Goal: Task Accomplishment & Management: Use online tool/utility

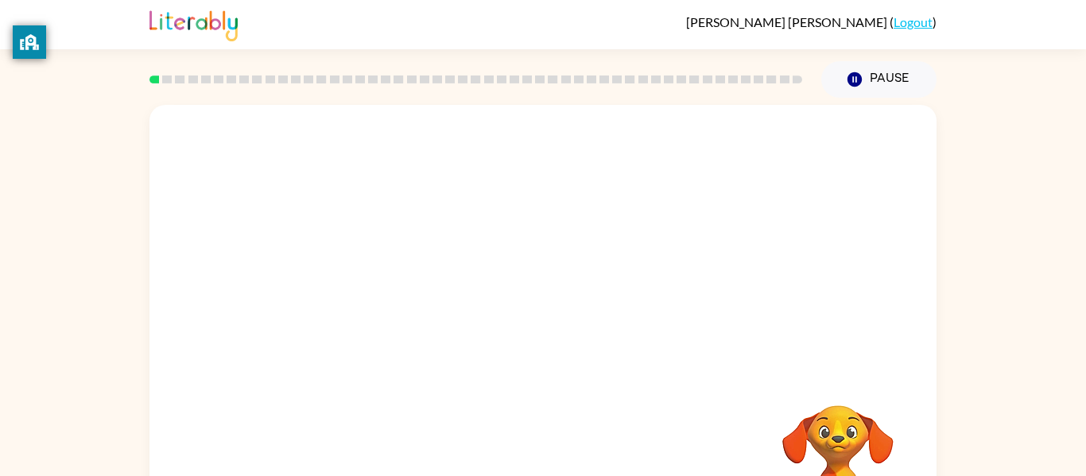
scroll to position [83, 0]
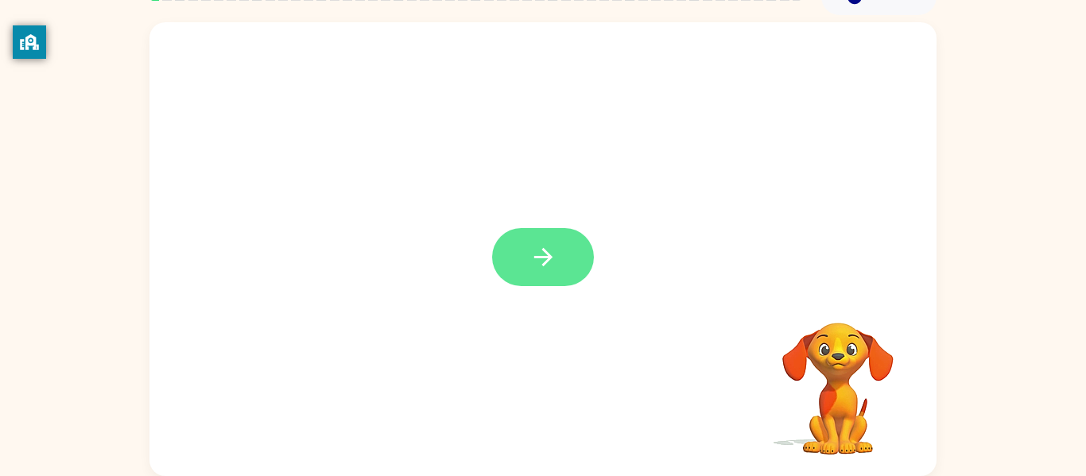
click at [531, 265] on icon "button" at bounding box center [543, 257] width 28 height 28
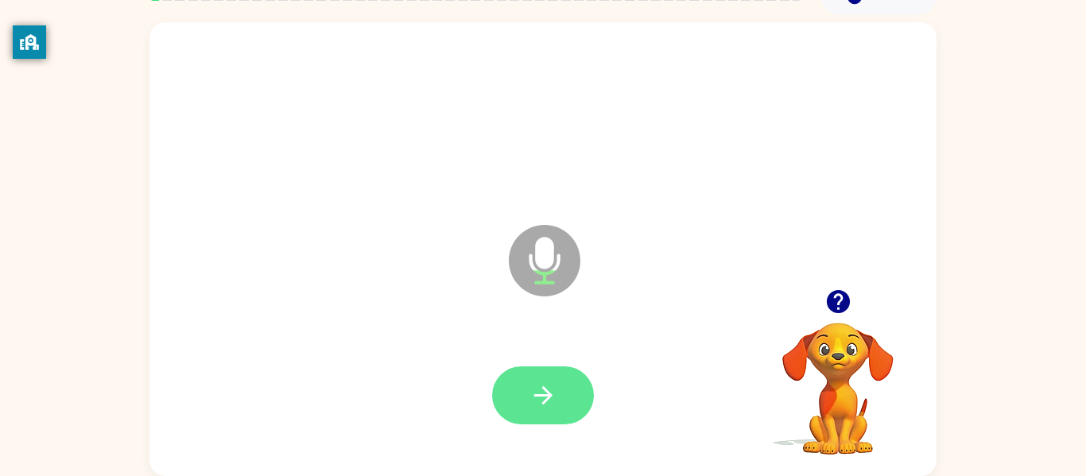
click at [579, 398] on button "button" at bounding box center [543, 395] width 102 height 58
click at [517, 387] on button "button" at bounding box center [543, 395] width 102 height 58
click at [559, 393] on button "button" at bounding box center [543, 395] width 102 height 58
click at [527, 393] on button "button" at bounding box center [543, 395] width 102 height 58
click at [544, 396] on icon "button" at bounding box center [542, 395] width 18 height 18
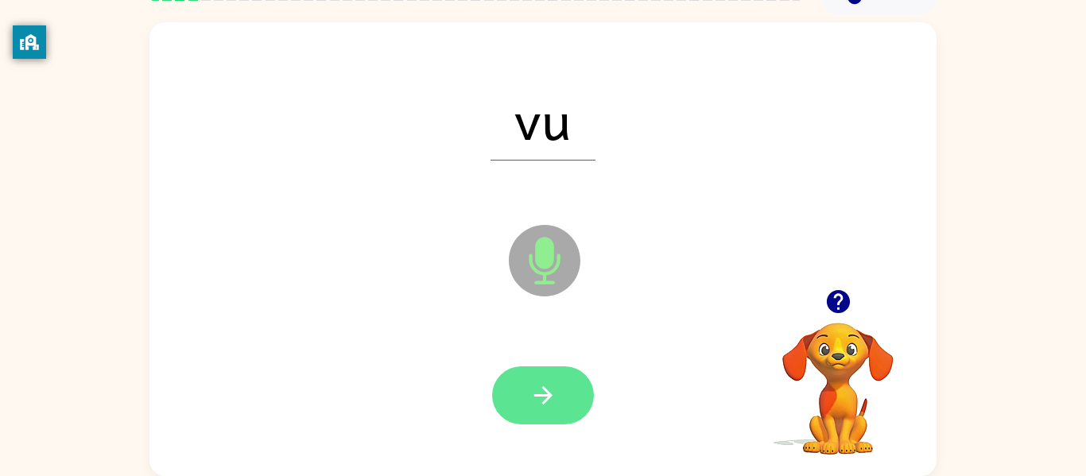
click at [538, 391] on icon "button" at bounding box center [543, 396] width 28 height 28
click at [544, 387] on icon "button" at bounding box center [543, 396] width 28 height 28
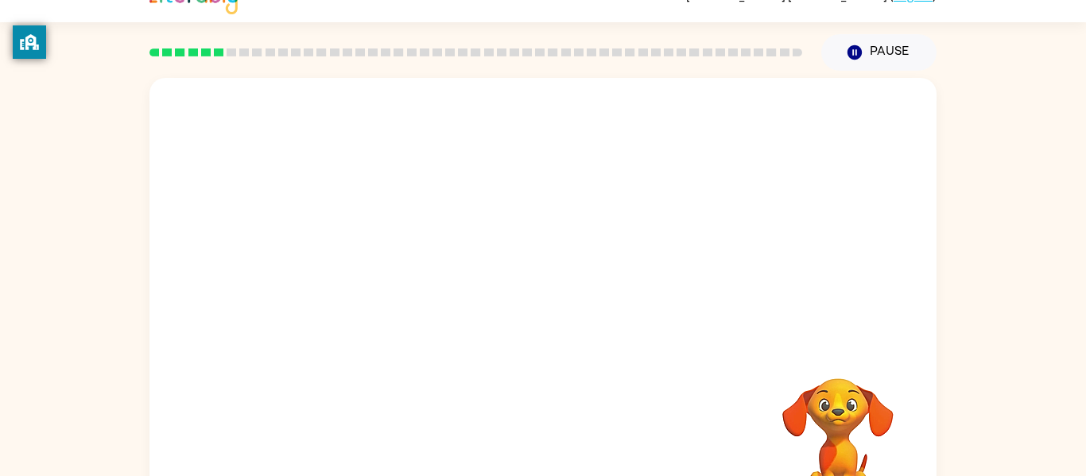
scroll to position [26, 0]
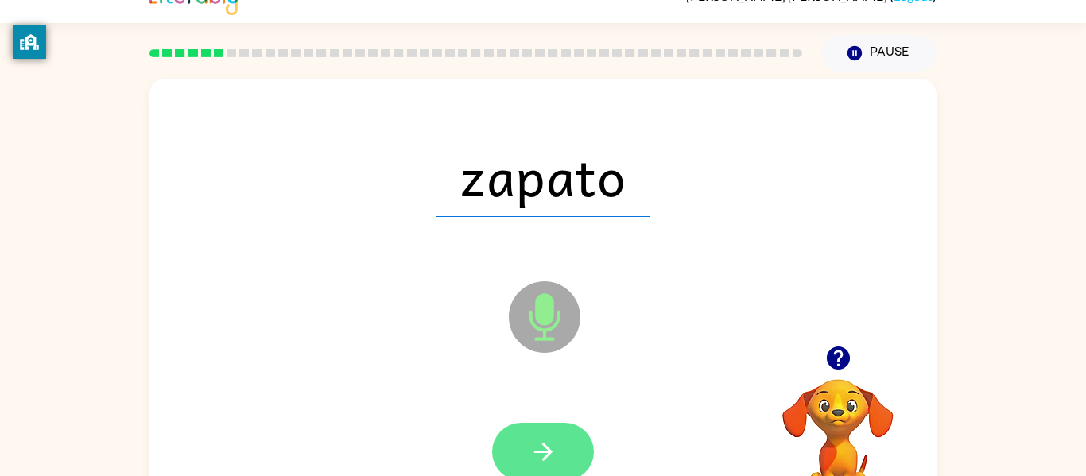
click at [534, 455] on icon "button" at bounding box center [543, 452] width 28 height 28
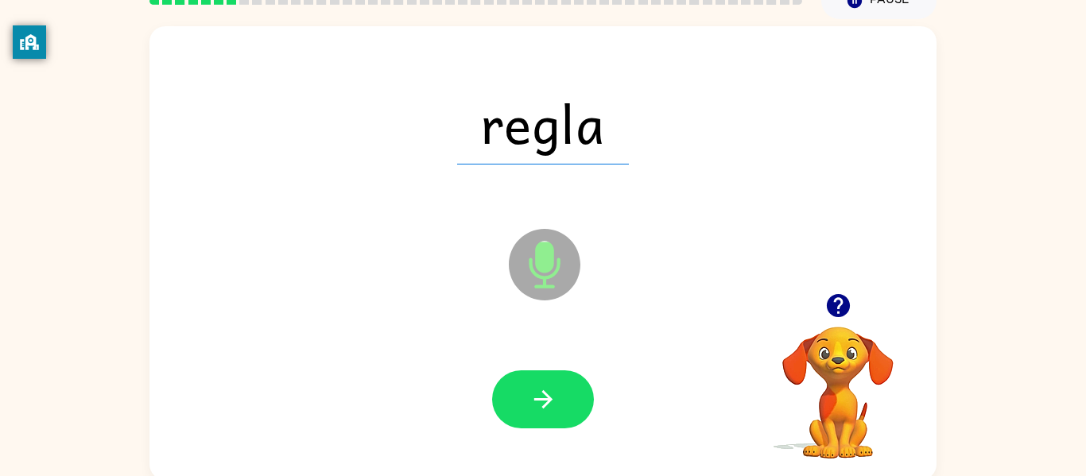
scroll to position [83, 0]
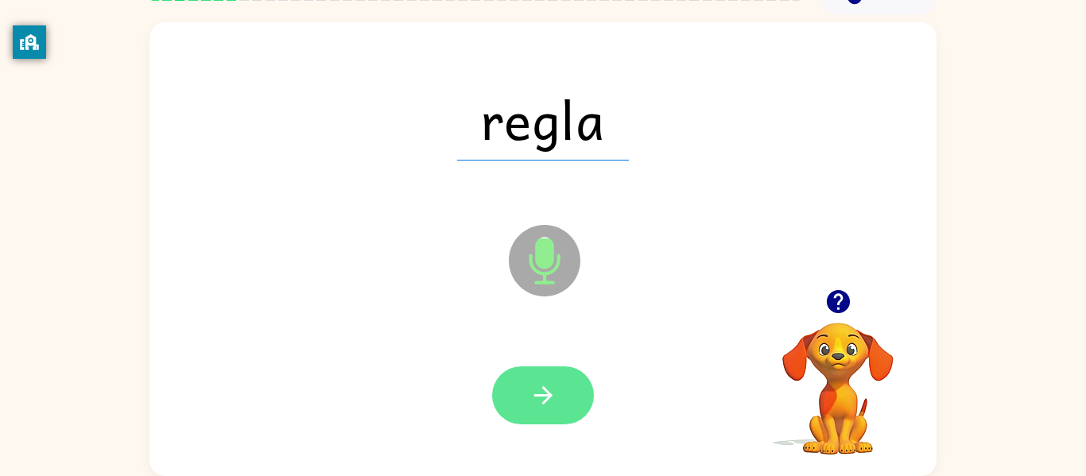
click at [552, 408] on icon "button" at bounding box center [543, 396] width 28 height 28
click at [552, 389] on icon "button" at bounding box center [543, 396] width 28 height 28
click at [545, 393] on icon "button" at bounding box center [543, 396] width 28 height 28
click at [553, 409] on button "button" at bounding box center [543, 395] width 102 height 58
click at [528, 415] on button "button" at bounding box center [543, 395] width 102 height 58
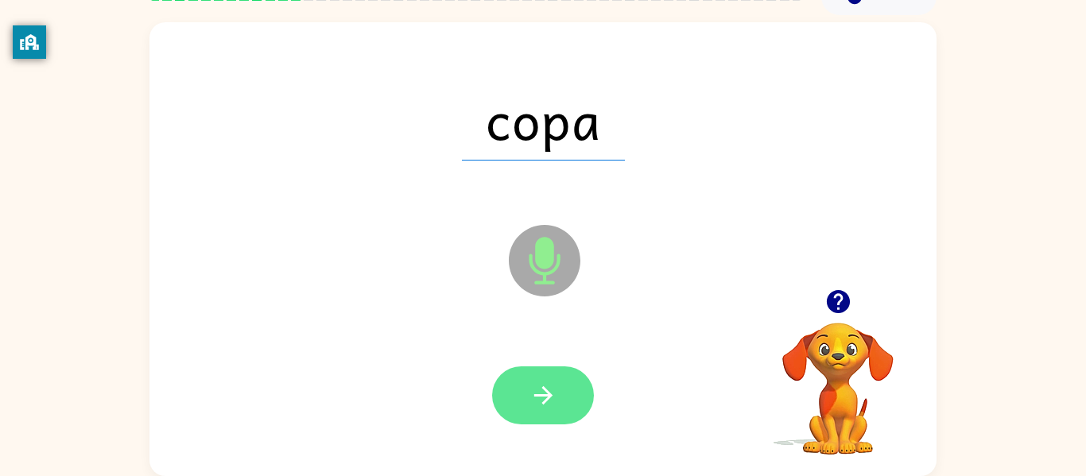
click at [558, 394] on button "button" at bounding box center [543, 395] width 102 height 58
click at [556, 389] on icon "button" at bounding box center [543, 396] width 28 height 28
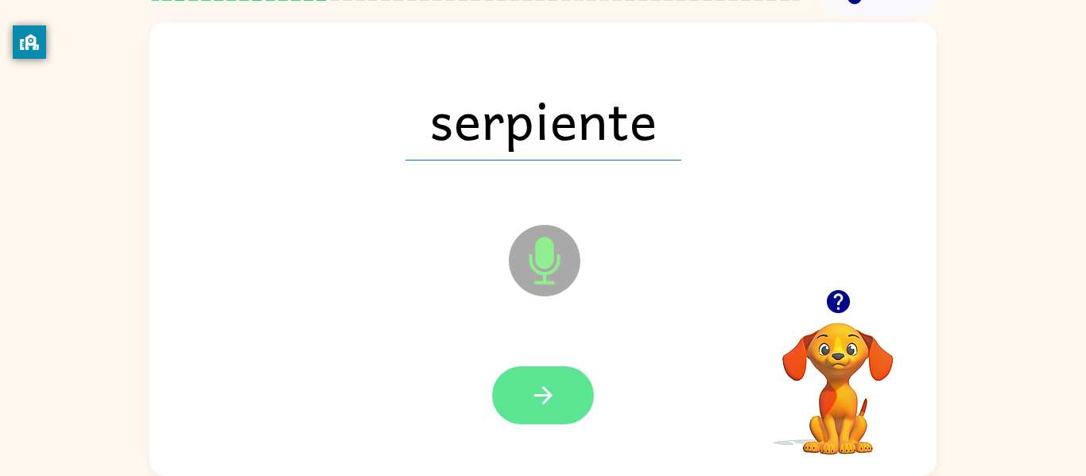
click at [537, 405] on icon "button" at bounding box center [543, 396] width 28 height 28
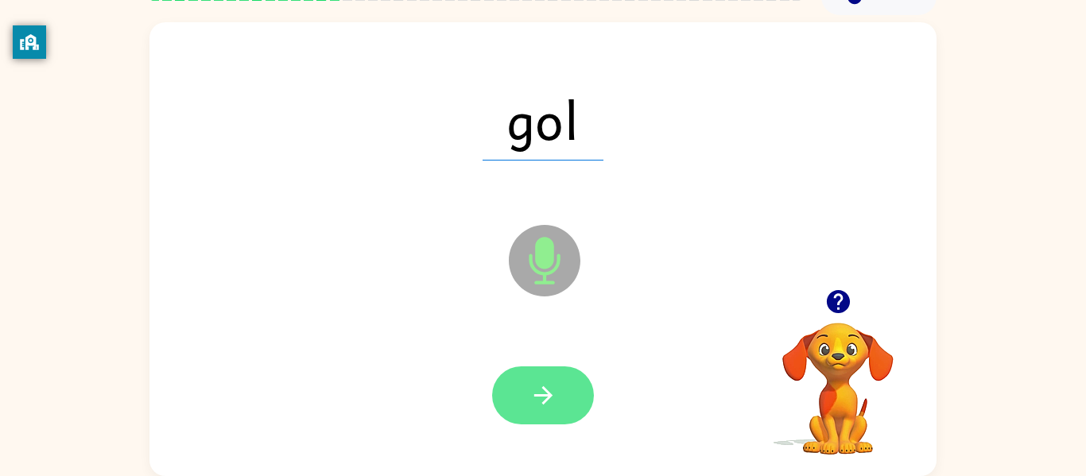
click at [548, 398] on icon "button" at bounding box center [542, 395] width 18 height 18
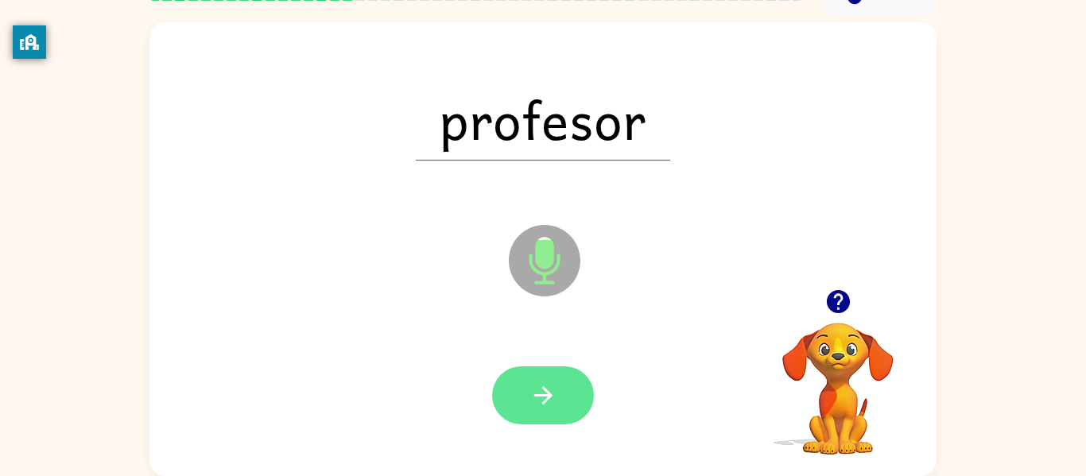
click at [522, 397] on button "button" at bounding box center [543, 395] width 102 height 58
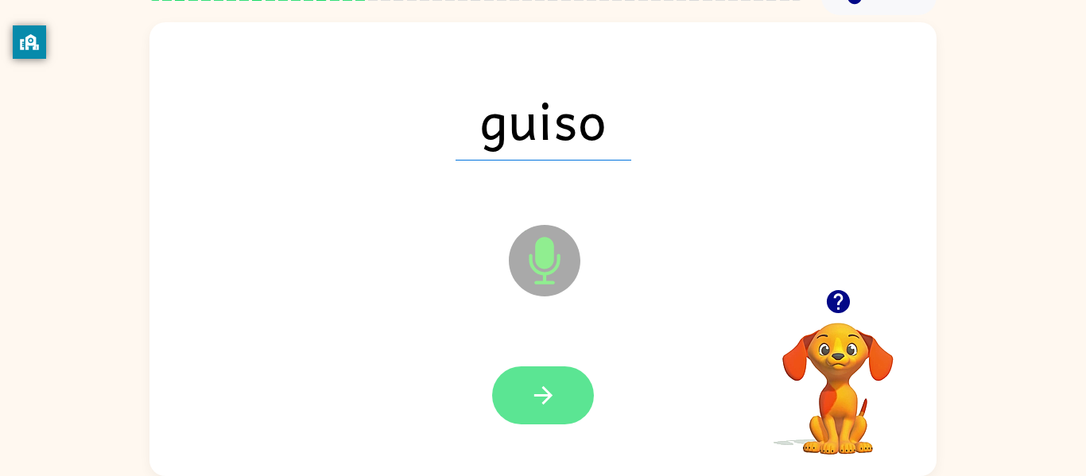
click at [548, 373] on button "button" at bounding box center [543, 395] width 102 height 58
click at [561, 389] on button "button" at bounding box center [543, 395] width 102 height 58
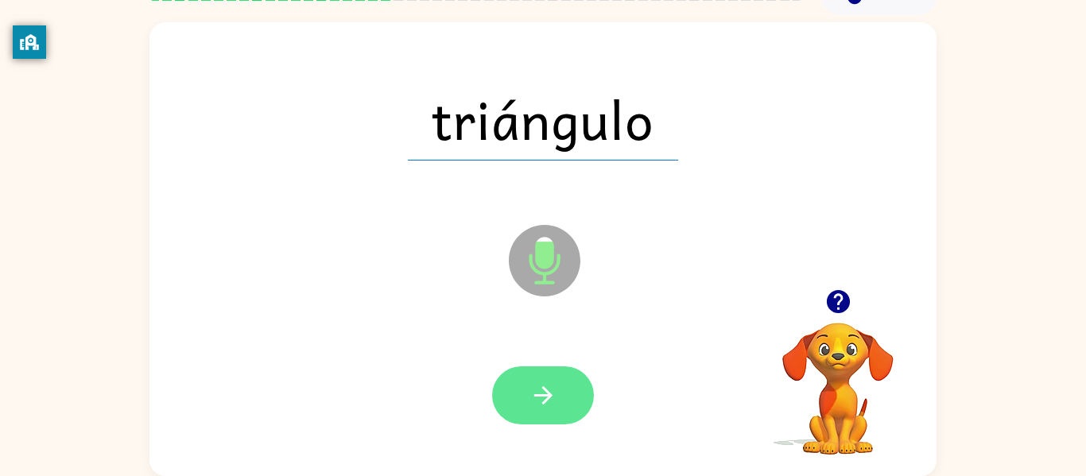
click at [582, 408] on button "button" at bounding box center [543, 395] width 102 height 58
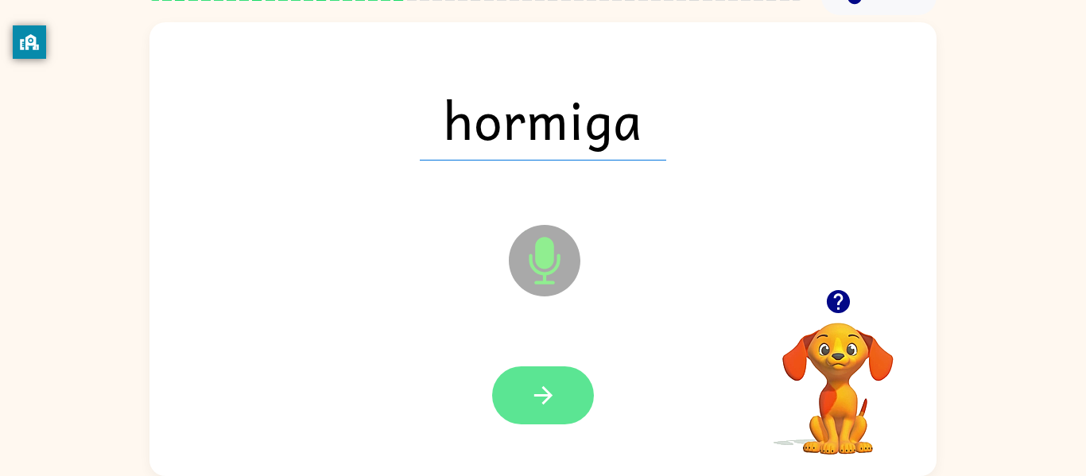
click at [540, 382] on icon "button" at bounding box center [543, 396] width 28 height 28
click at [544, 374] on button "button" at bounding box center [543, 395] width 102 height 58
click at [564, 401] on button "button" at bounding box center [543, 395] width 102 height 58
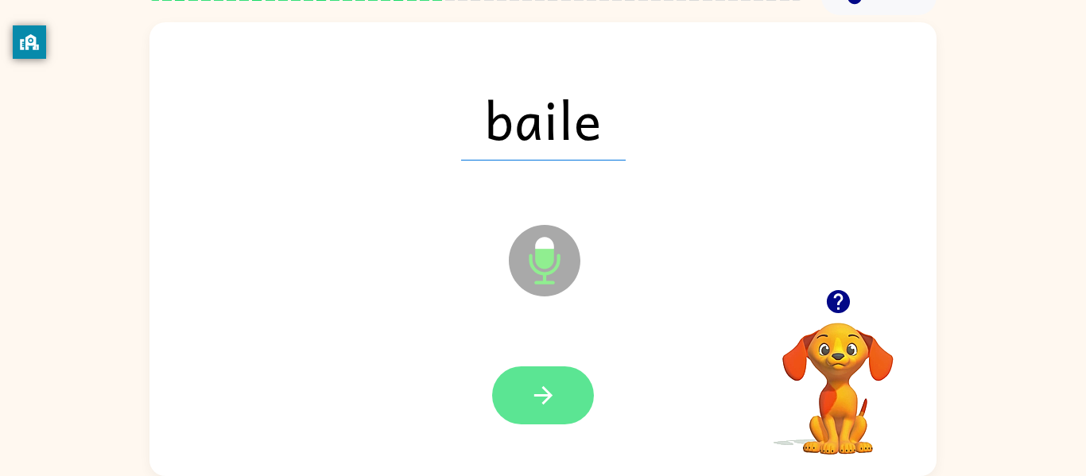
click at [568, 402] on button "button" at bounding box center [543, 395] width 102 height 58
click at [528, 369] on button "button" at bounding box center [543, 395] width 102 height 58
click at [542, 401] on icon "button" at bounding box center [543, 396] width 28 height 28
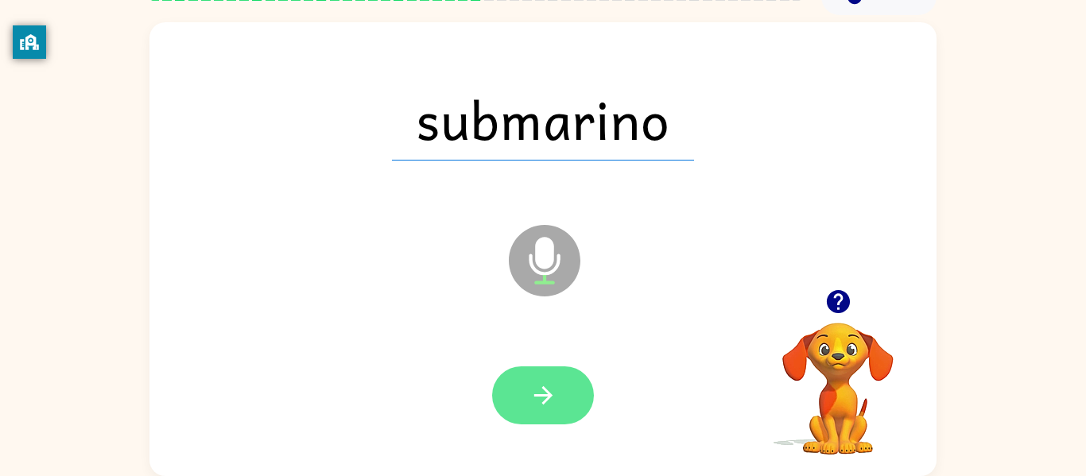
click at [532, 407] on icon "button" at bounding box center [543, 396] width 28 height 28
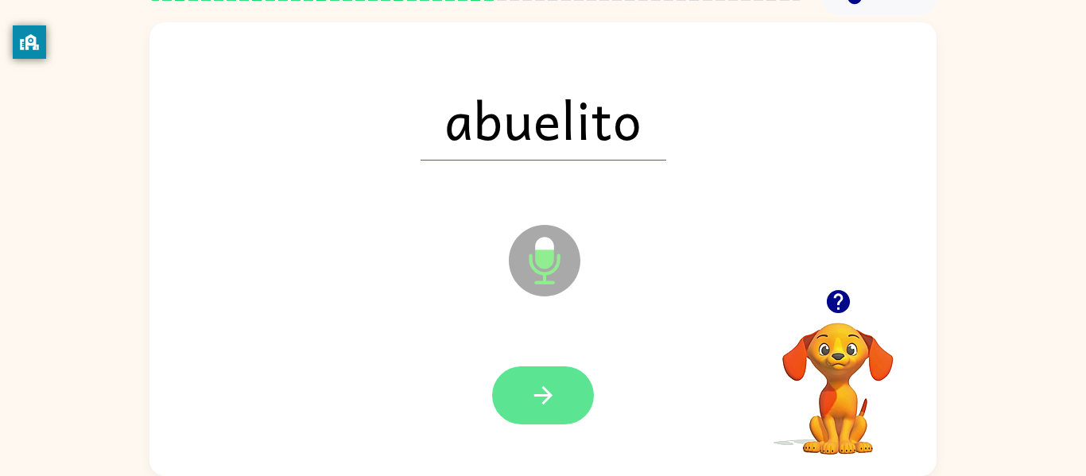
click at [564, 422] on button "button" at bounding box center [543, 395] width 102 height 58
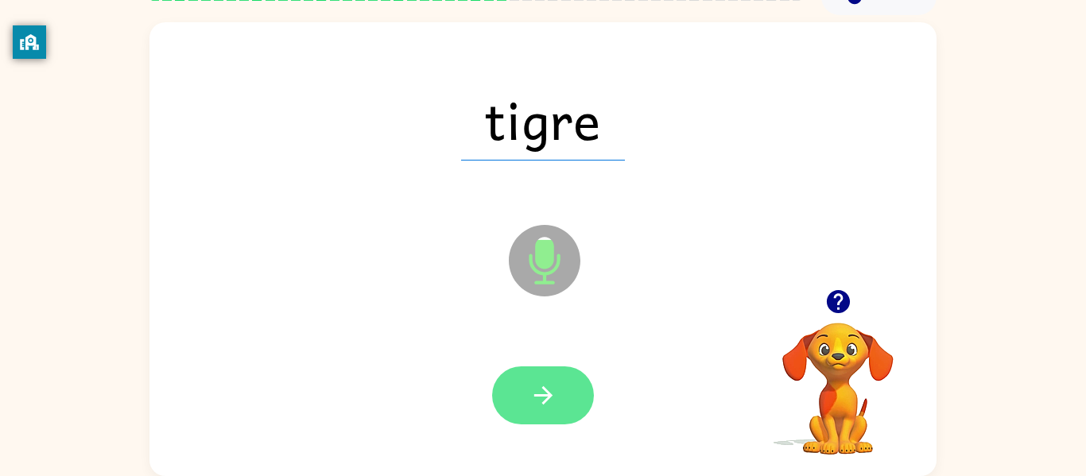
click at [542, 389] on icon "button" at bounding box center [543, 396] width 28 height 28
click at [564, 397] on button "button" at bounding box center [543, 395] width 102 height 58
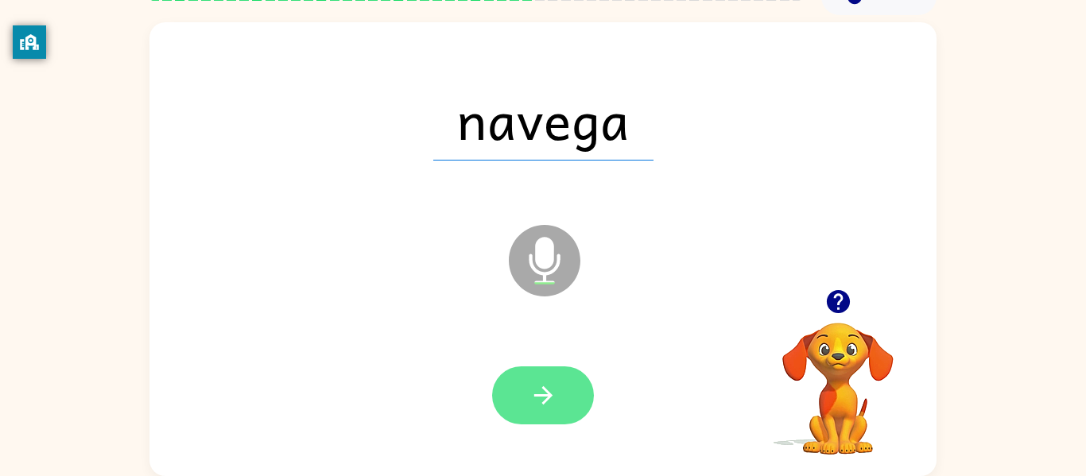
click at [533, 403] on icon "button" at bounding box center [543, 396] width 28 height 28
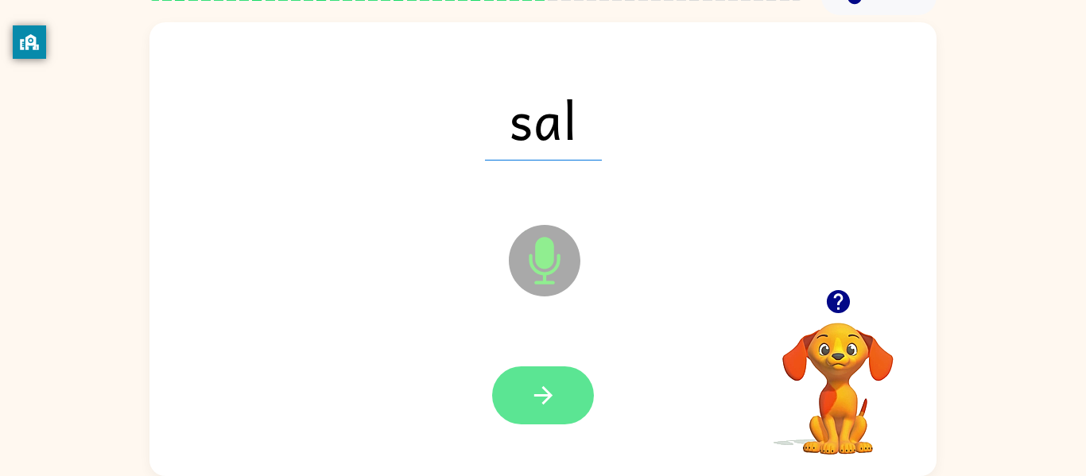
click at [533, 400] on icon "button" at bounding box center [543, 396] width 28 height 28
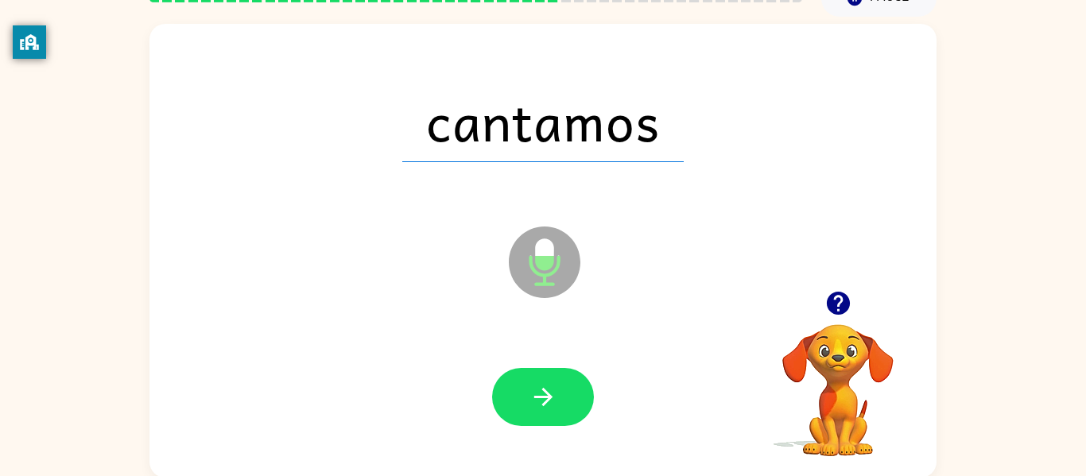
scroll to position [80, 0]
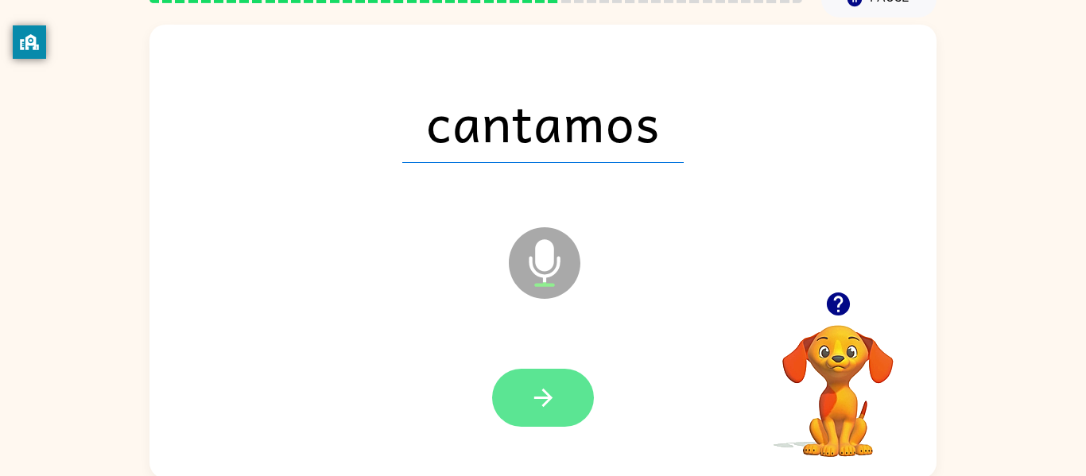
click at [541, 393] on icon "button" at bounding box center [543, 398] width 28 height 28
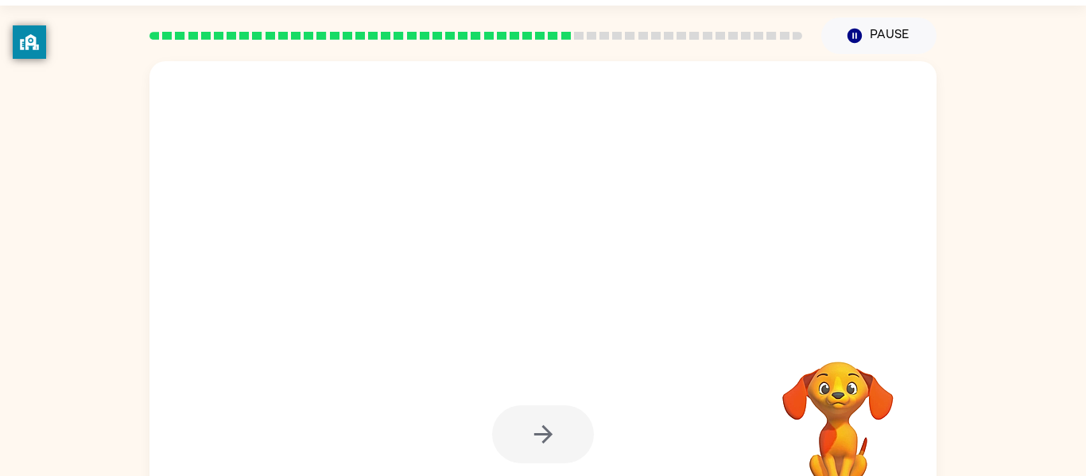
scroll to position [48, 0]
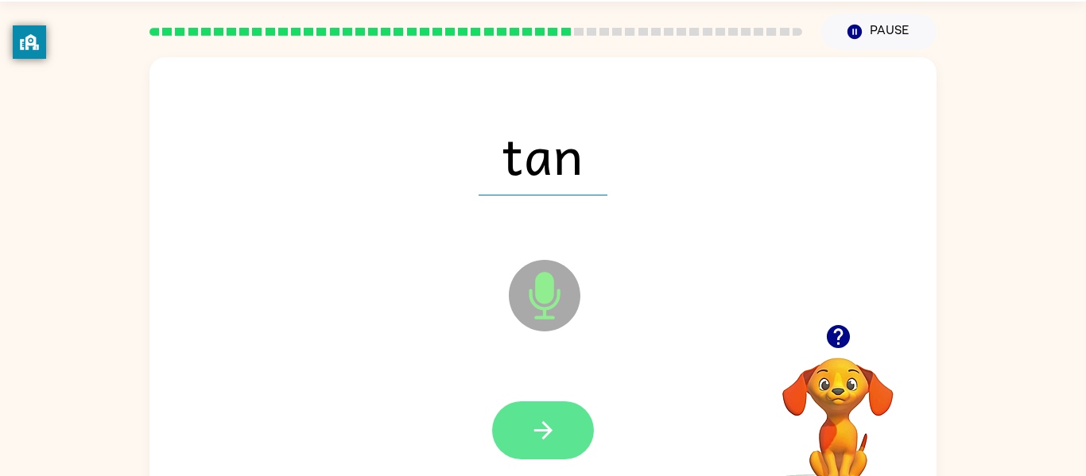
click at [556, 436] on icon "button" at bounding box center [543, 430] width 28 height 28
click at [555, 427] on icon "button" at bounding box center [543, 430] width 28 height 28
click at [533, 442] on icon "button" at bounding box center [543, 430] width 28 height 28
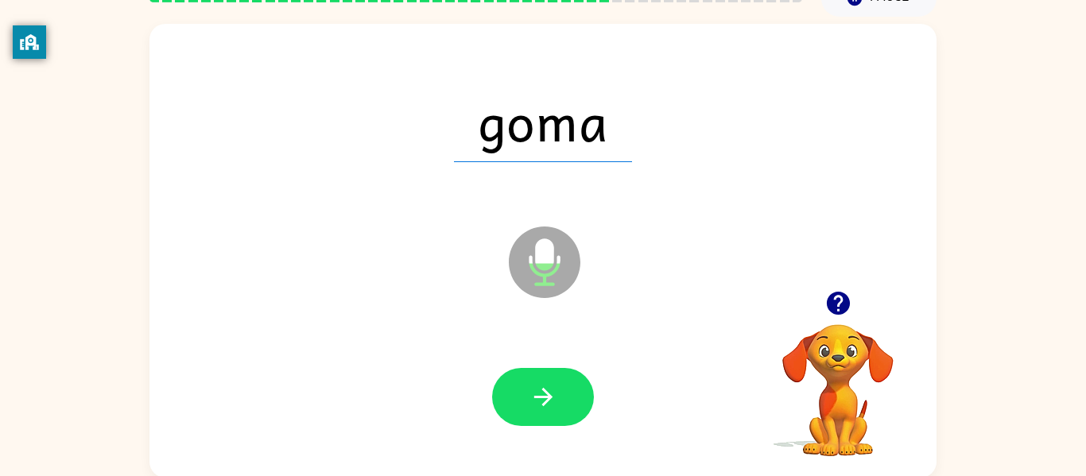
scroll to position [83, 0]
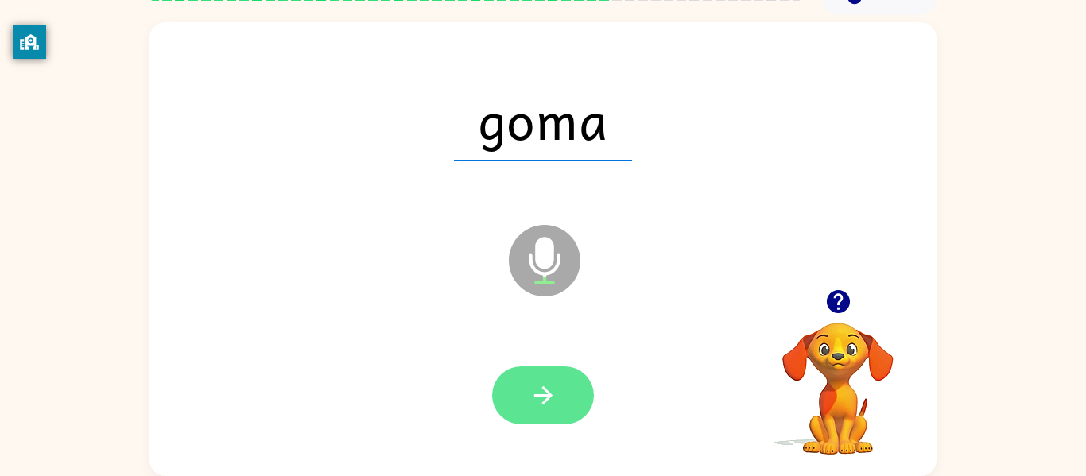
click at [546, 407] on icon "button" at bounding box center [543, 396] width 28 height 28
click at [530, 385] on icon "button" at bounding box center [543, 396] width 28 height 28
click at [576, 405] on button "button" at bounding box center [543, 395] width 102 height 58
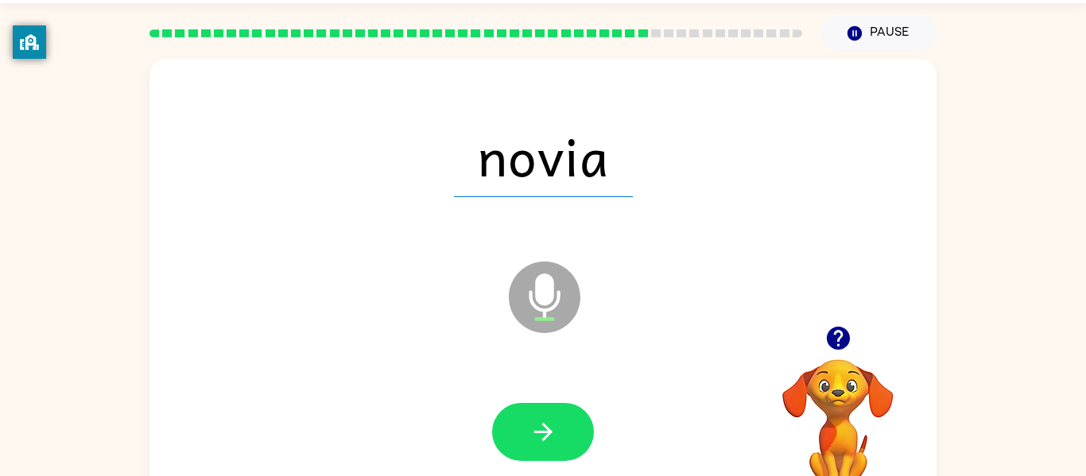
scroll to position [41, 0]
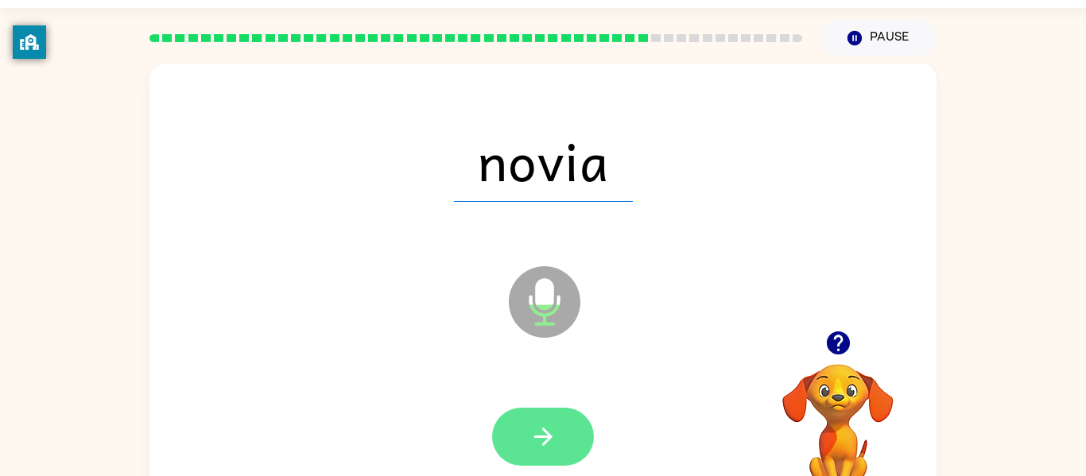
click at [560, 431] on button "button" at bounding box center [543, 437] width 102 height 58
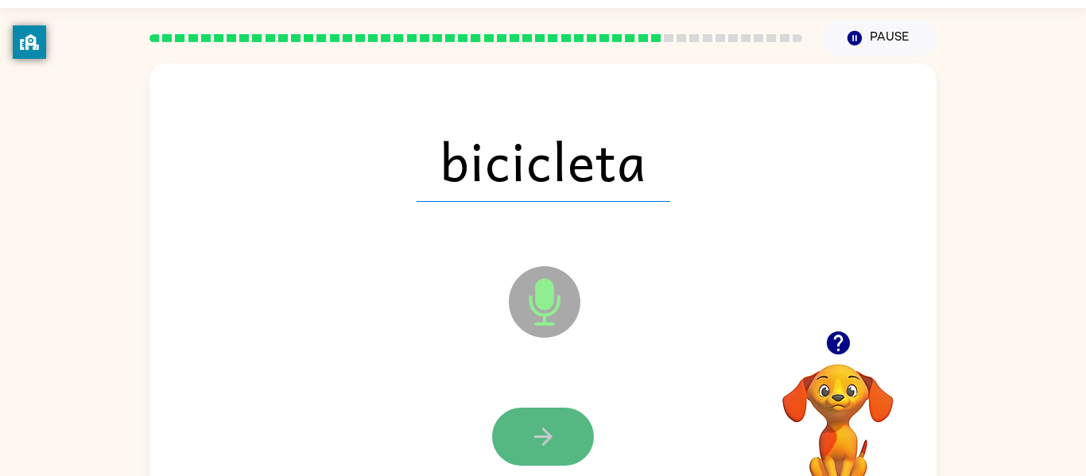
click at [554, 426] on icon "button" at bounding box center [543, 437] width 28 height 28
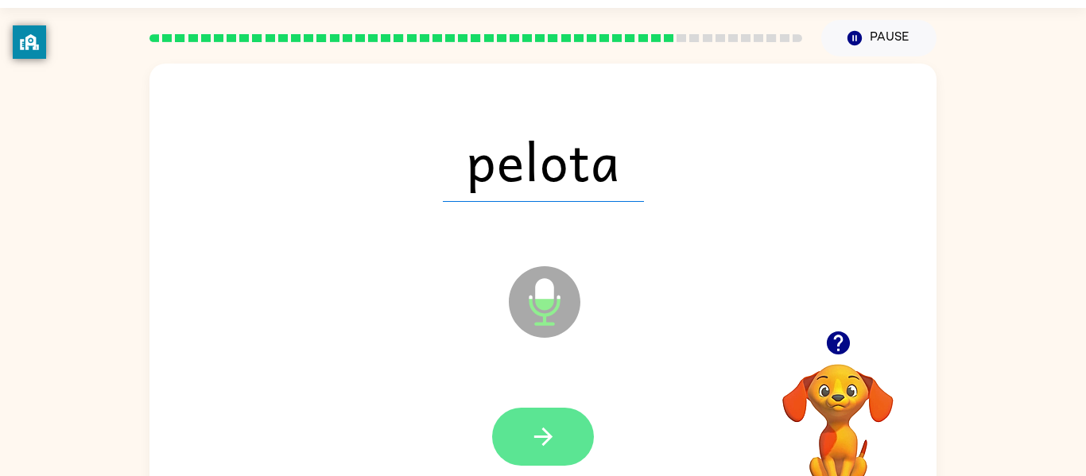
click at [548, 435] on icon "button" at bounding box center [542, 437] width 18 height 18
click at [559, 445] on button "button" at bounding box center [543, 437] width 102 height 58
click at [587, 434] on button "button" at bounding box center [543, 437] width 102 height 58
click at [551, 427] on icon "button" at bounding box center [543, 437] width 28 height 28
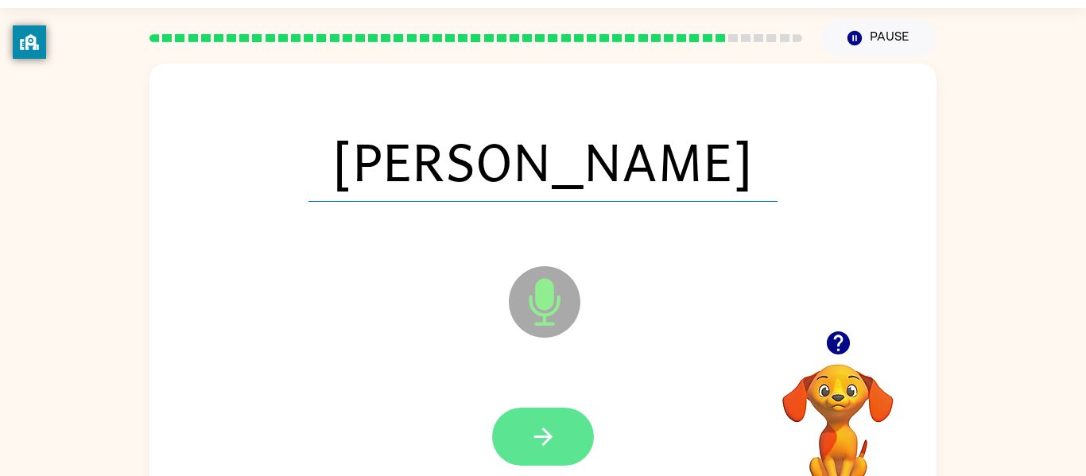
click at [562, 442] on button "button" at bounding box center [543, 437] width 102 height 58
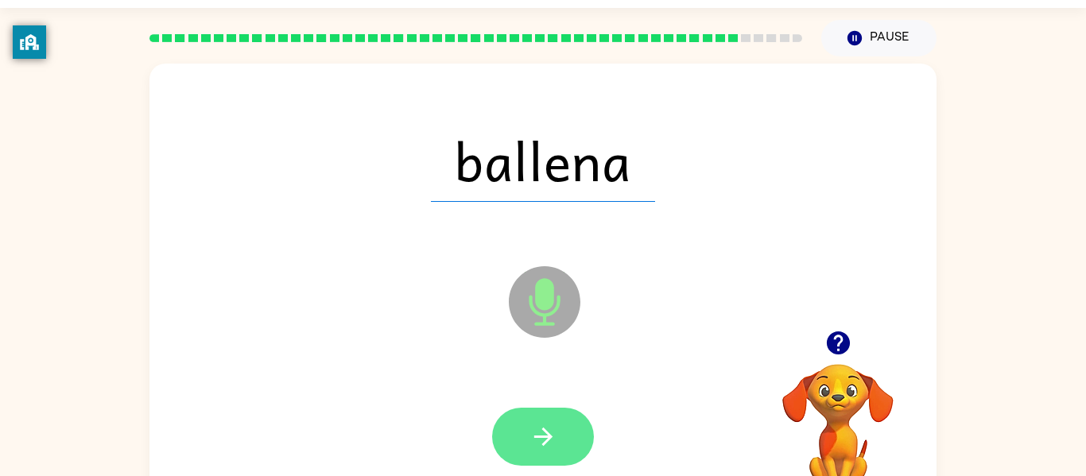
click at [538, 423] on icon "button" at bounding box center [543, 437] width 28 height 28
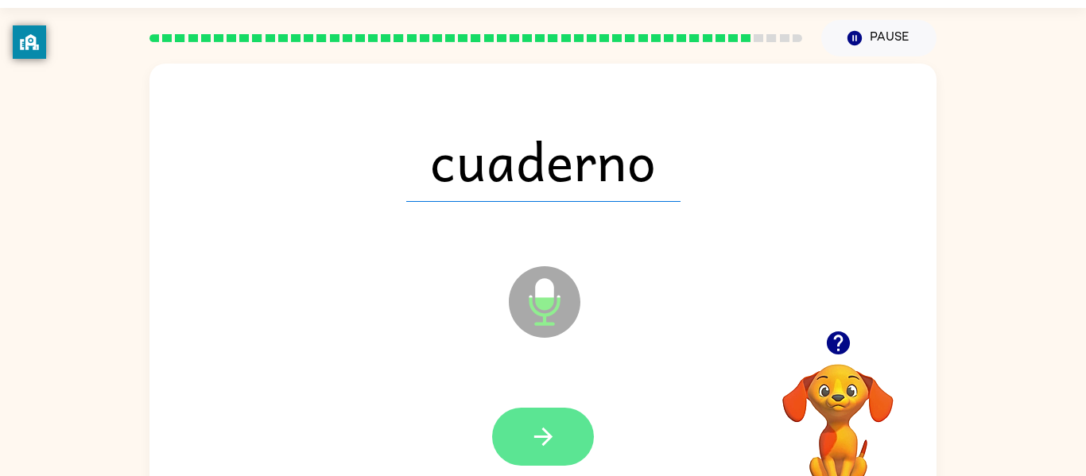
click at [540, 414] on button "button" at bounding box center [543, 437] width 102 height 58
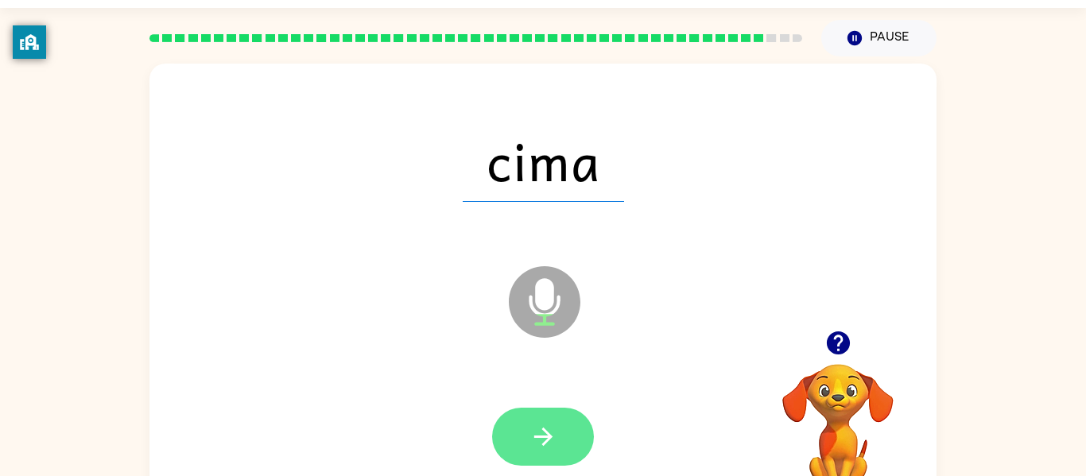
click at [566, 439] on button "button" at bounding box center [543, 437] width 102 height 58
click at [552, 430] on icon "button" at bounding box center [543, 437] width 28 height 28
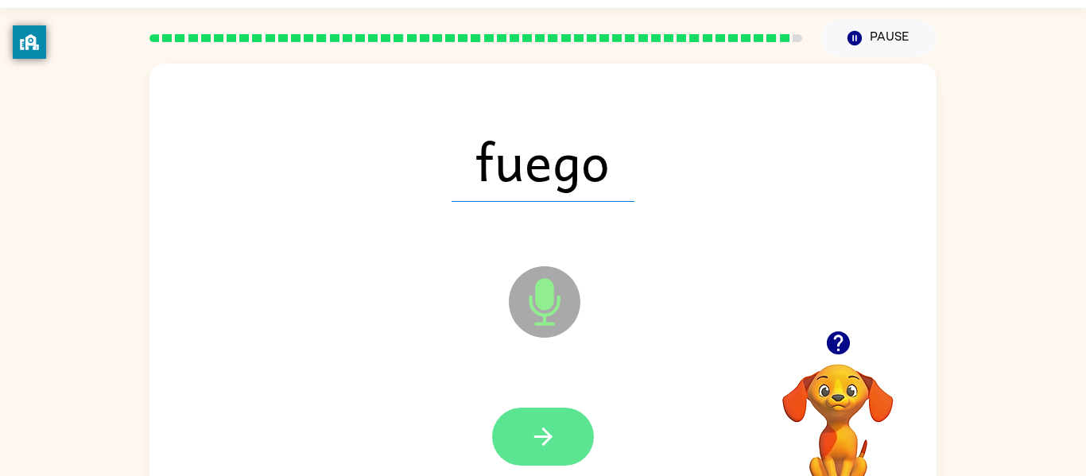
click at [568, 447] on button "button" at bounding box center [543, 437] width 102 height 58
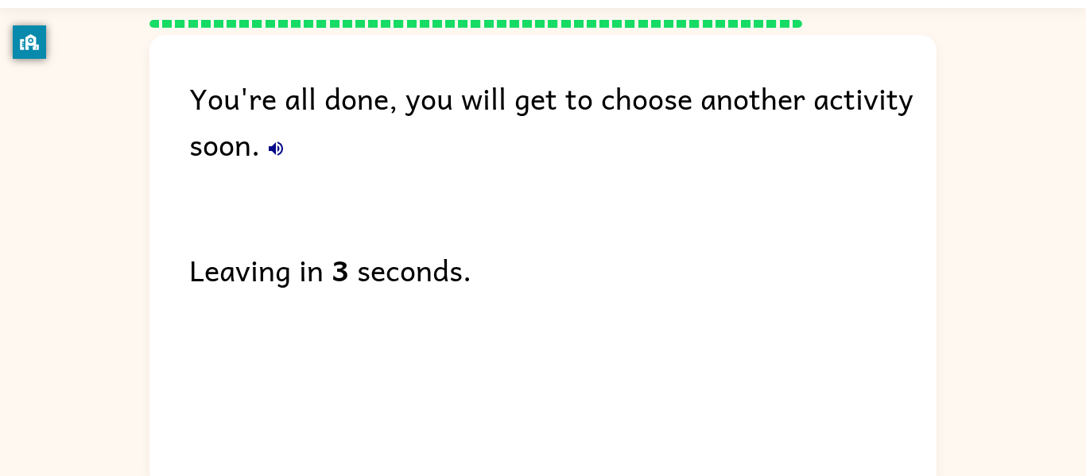
click at [283, 159] on button "button" at bounding box center [276, 149] width 32 height 32
